Goal: Task Accomplishment & Management: Use online tool/utility

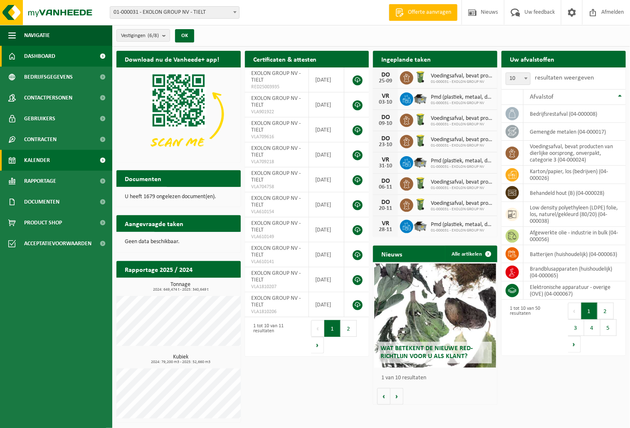
click at [54, 153] on link "Kalender" at bounding box center [56, 160] width 112 height 21
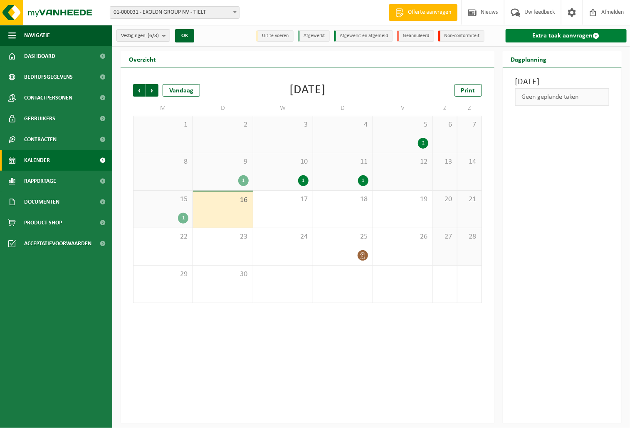
click at [566, 36] on link "Extra taak aanvragen" at bounding box center [566, 35] width 121 height 13
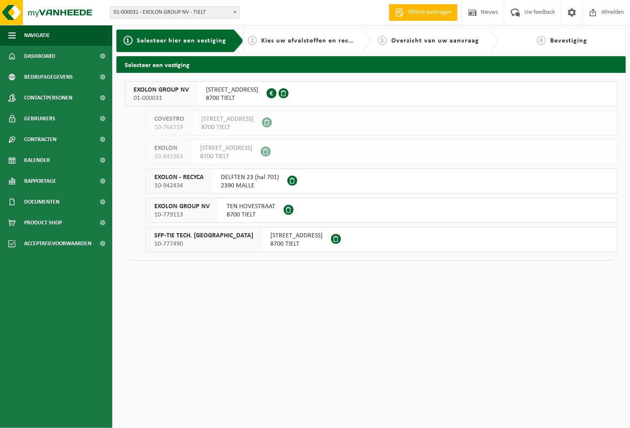
click at [144, 89] on span "EXOLON GROUP NV" at bounding box center [161, 90] width 55 height 8
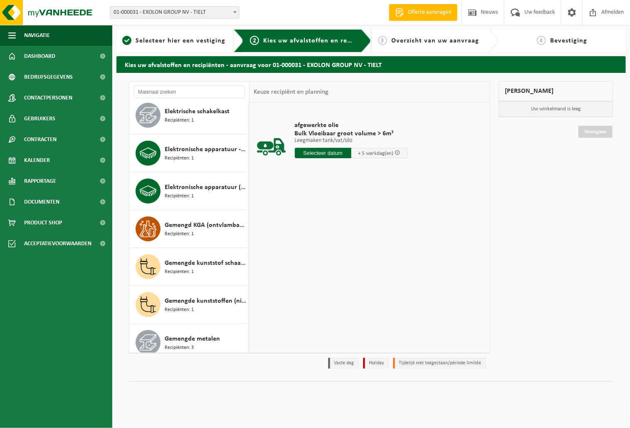
scroll to position [416, 0]
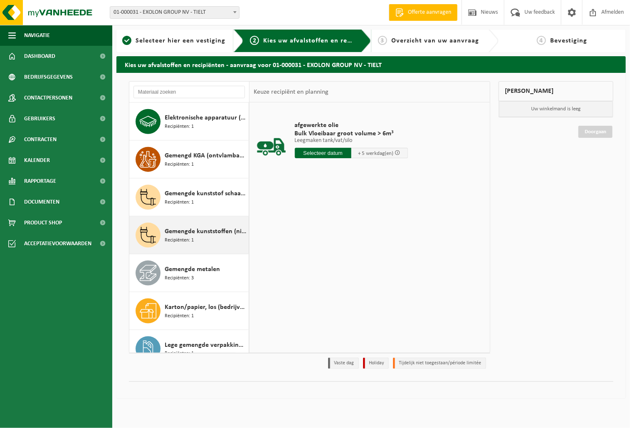
click at [183, 236] on span "Gemengde kunststoffen (niet-recycleerbaar), exclusief PVC" at bounding box center [206, 231] width 82 height 10
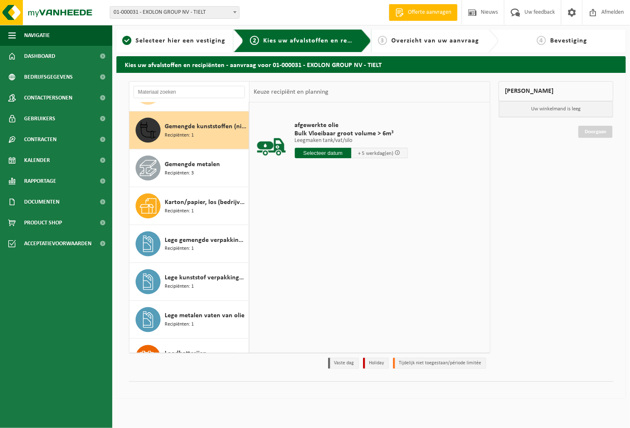
scroll to position [531, 0]
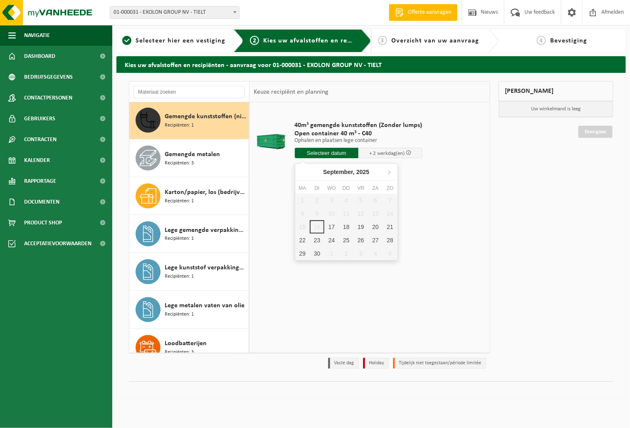
click at [317, 155] on input "text" at bounding box center [327, 153] width 64 height 10
click at [337, 224] on div "17" at bounding box center [332, 226] width 15 height 13
type input "Van 2025-09-17"
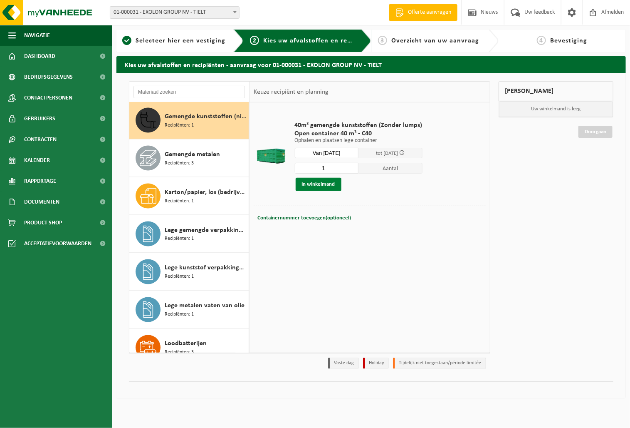
click at [309, 178] on button "In winkelmand" at bounding box center [319, 184] width 46 height 13
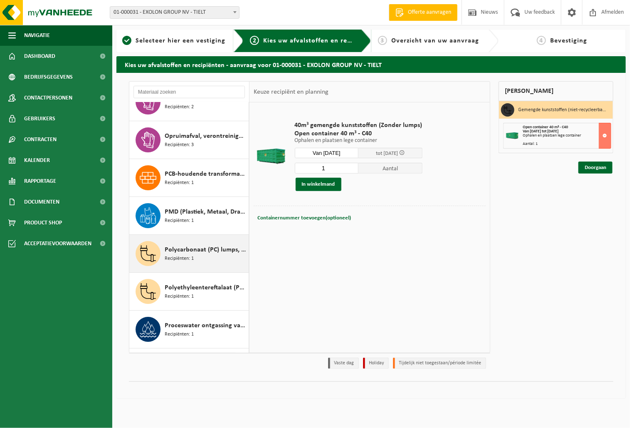
scroll to position [1224, 0]
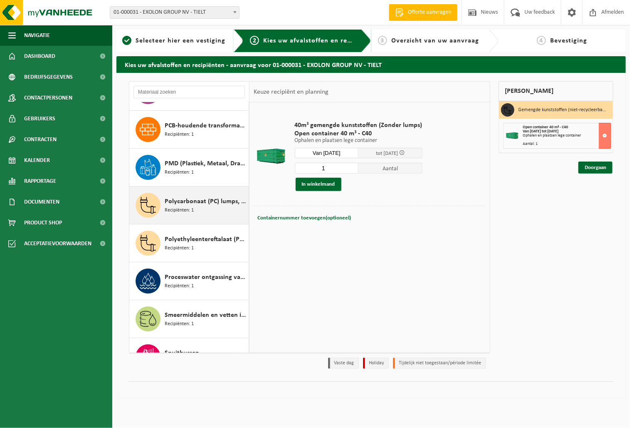
click at [182, 258] on div "Afgewerkte olie - industrie in bulk Recipiënten: 1 Afgewerkte olie - industrie …" at bounding box center [189, 227] width 120 height 250
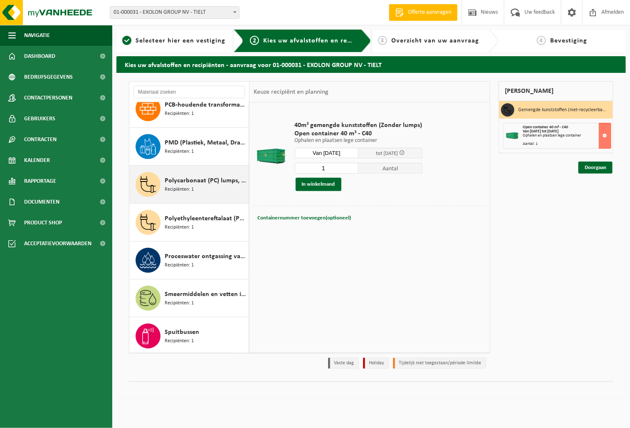
click at [205, 193] on div "Polycarbonaat (PC) lumps, naturel Recipiënten: 1" at bounding box center [206, 184] width 82 height 25
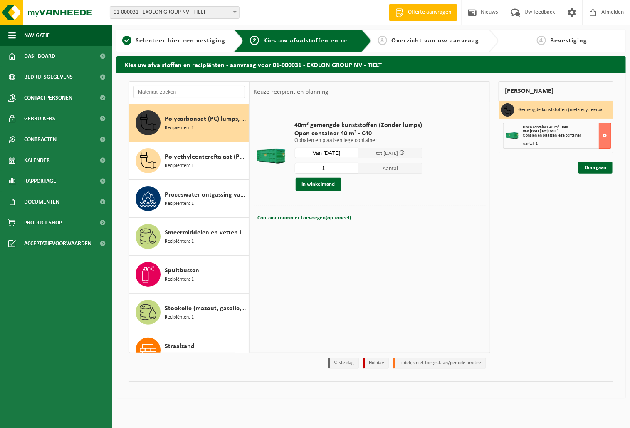
scroll to position [1290, 0]
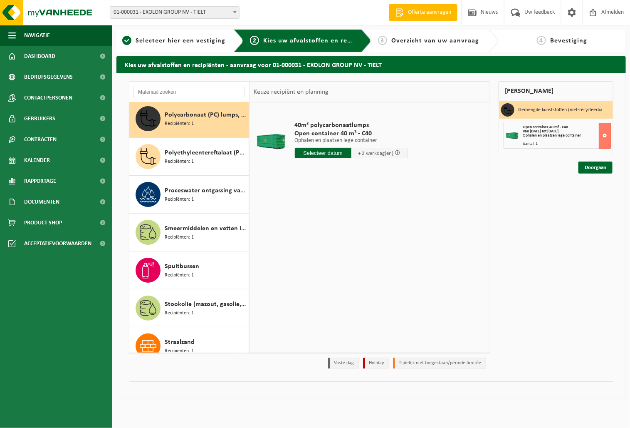
click at [319, 153] on input "text" at bounding box center [323, 153] width 57 height 10
click at [332, 223] on div "17" at bounding box center [332, 226] width 15 height 13
type input "Van 2025-09-17"
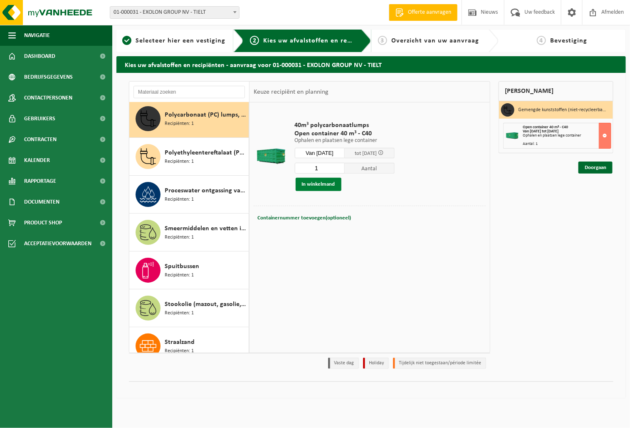
click at [322, 181] on button "In winkelmand" at bounding box center [319, 184] width 46 height 13
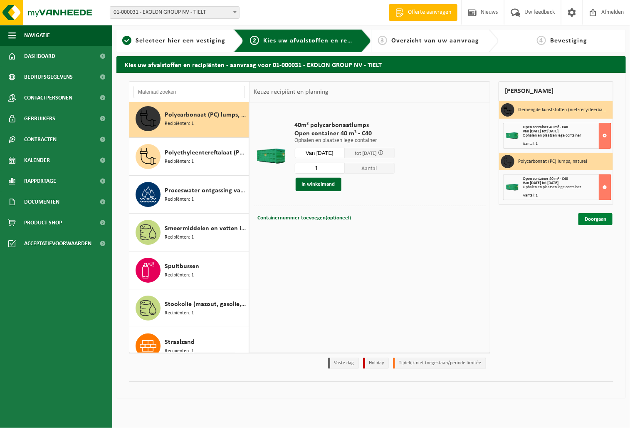
click at [590, 218] on link "Doorgaan" at bounding box center [596, 219] width 34 height 12
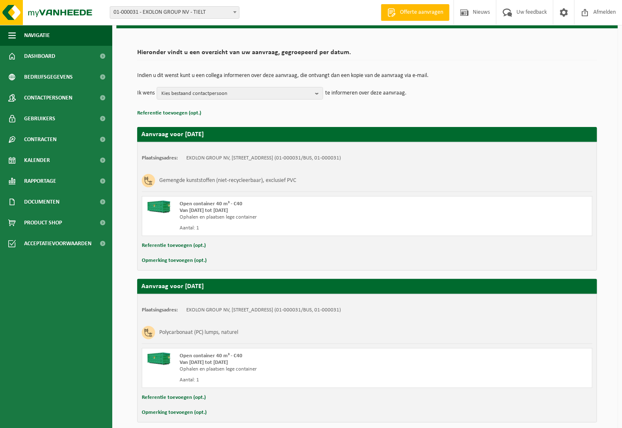
scroll to position [82, 0]
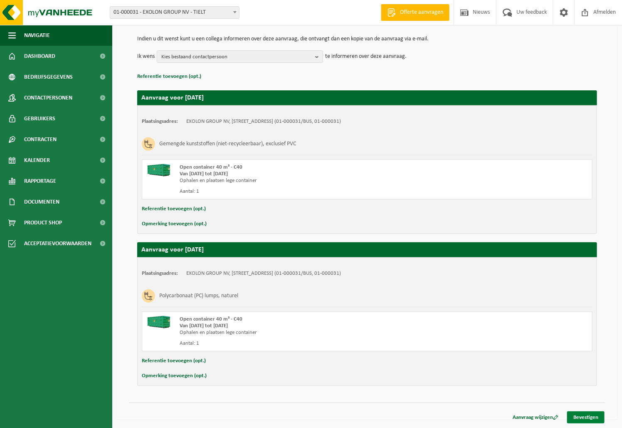
click at [587, 417] on link "Bevestigen" at bounding box center [586, 417] width 37 height 12
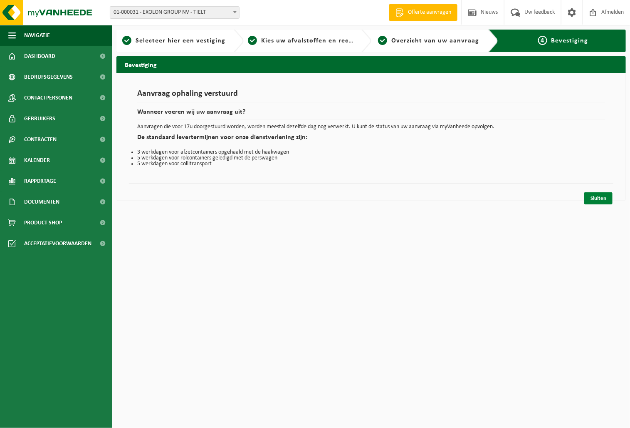
click at [603, 198] on link "Sluiten" at bounding box center [599, 198] width 28 height 12
